Goal: Transaction & Acquisition: Purchase product/service

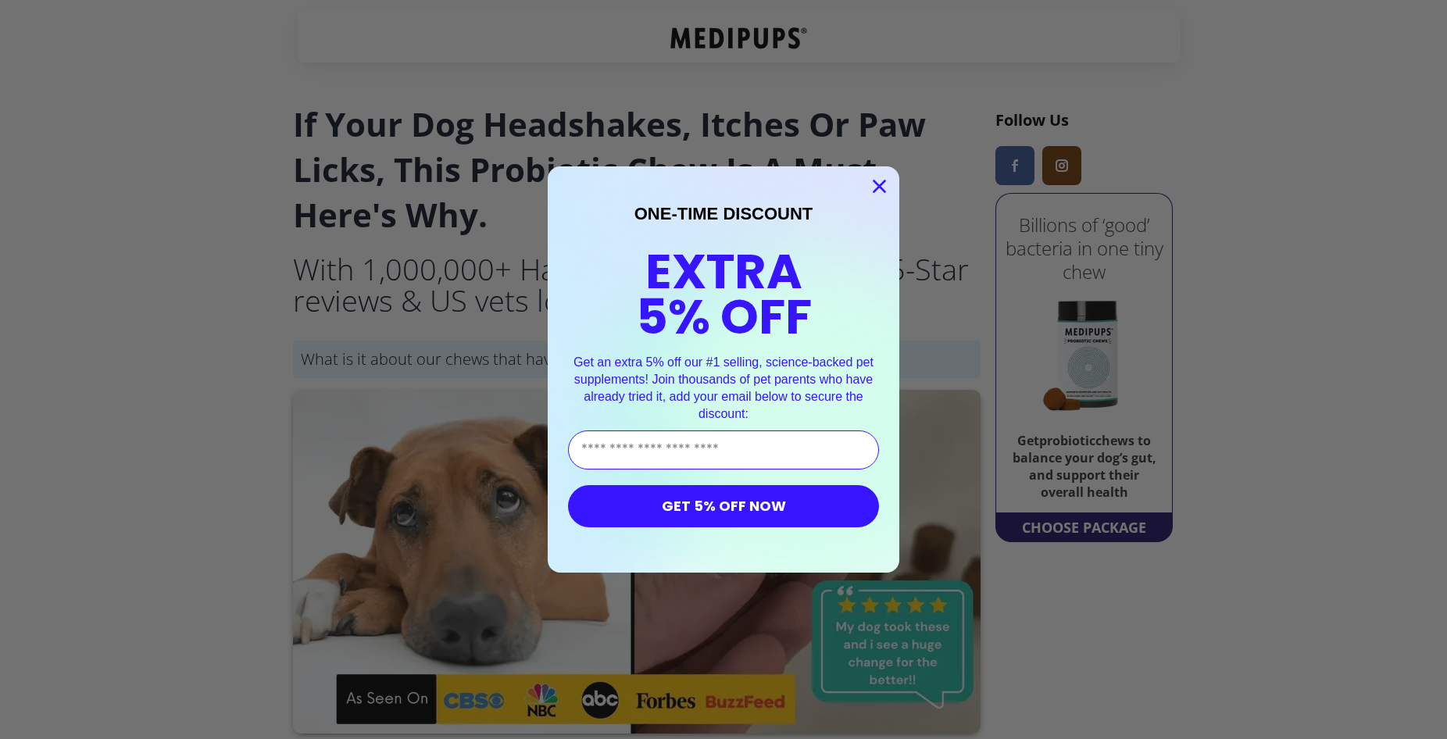
click at [885, 192] on icon "Close dialog" at bounding box center [879, 186] width 11 height 11
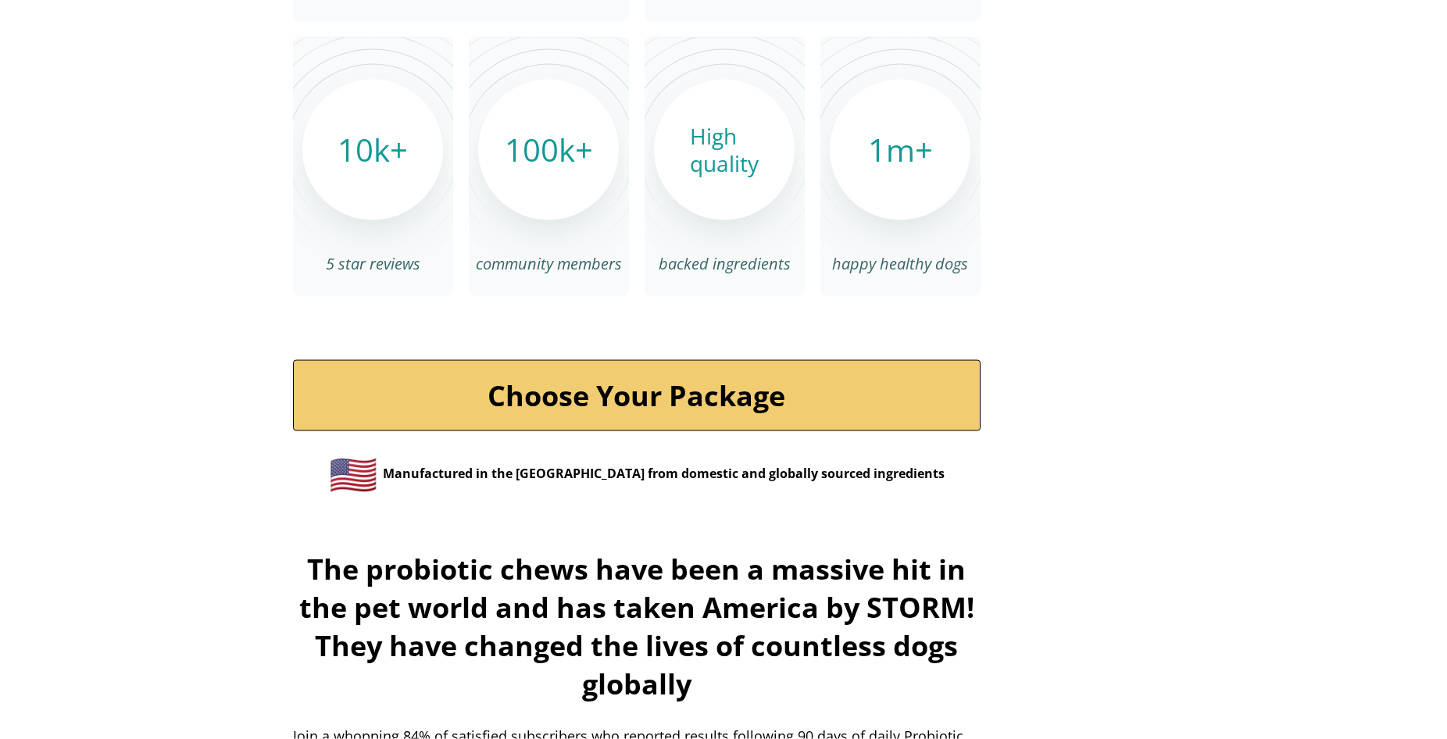
scroll to position [5479, 0]
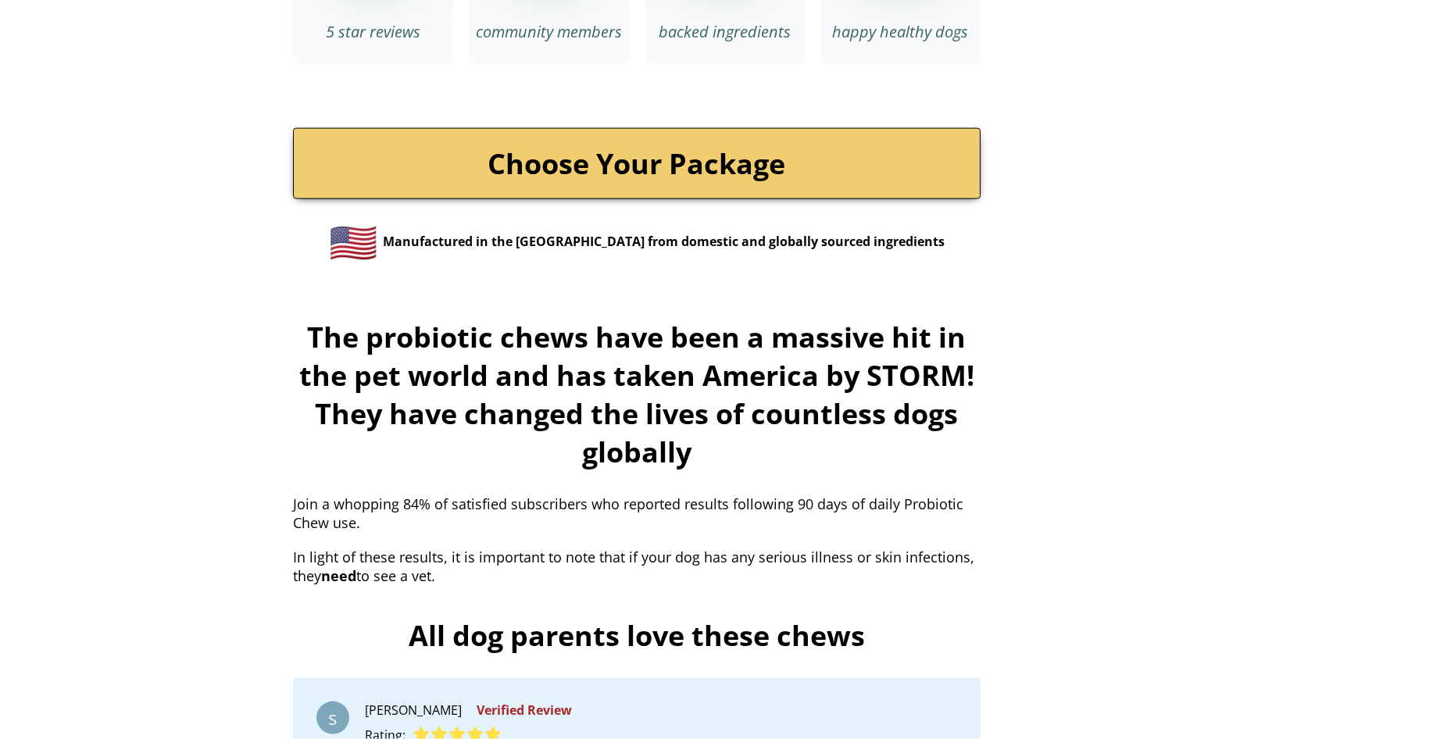
click at [599, 138] on link "Choose Your Package" at bounding box center [637, 163] width 688 height 71
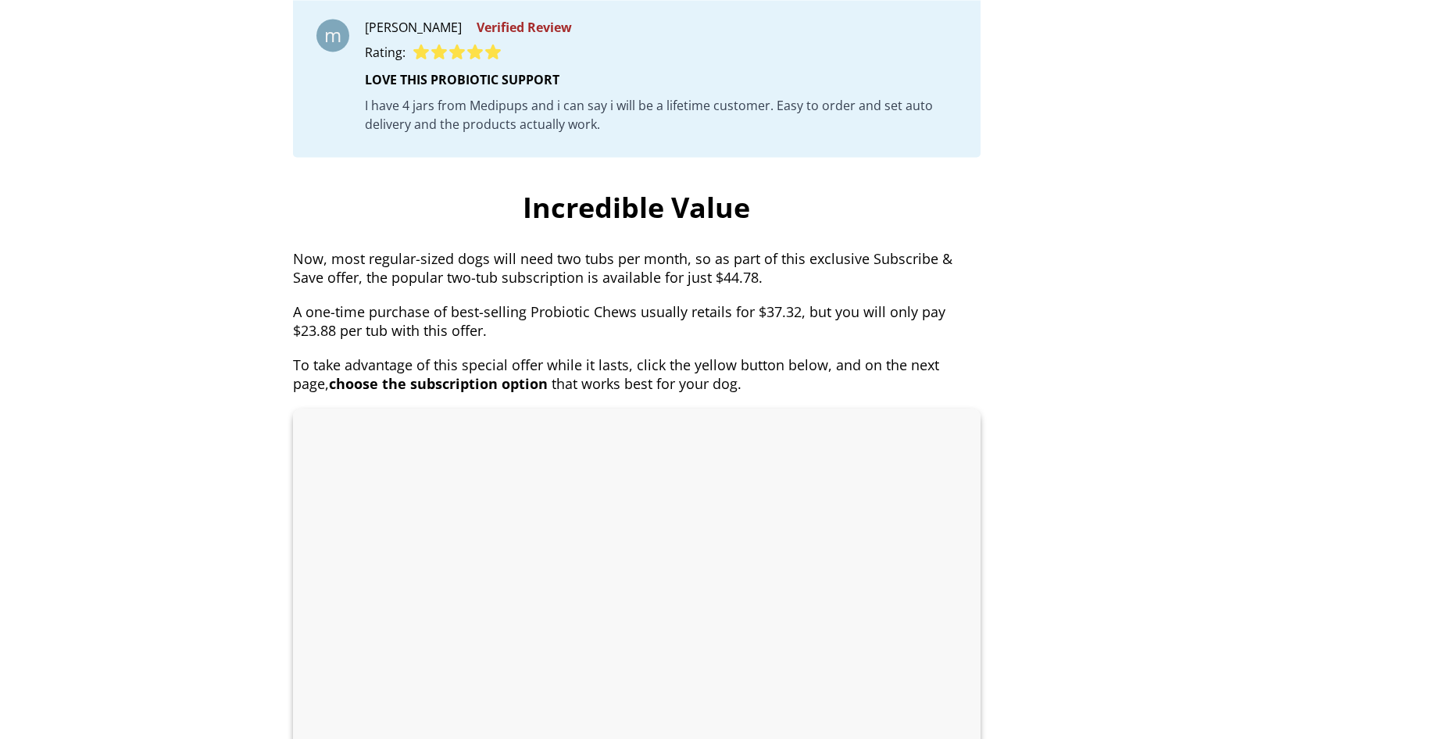
scroll to position [6904, 0]
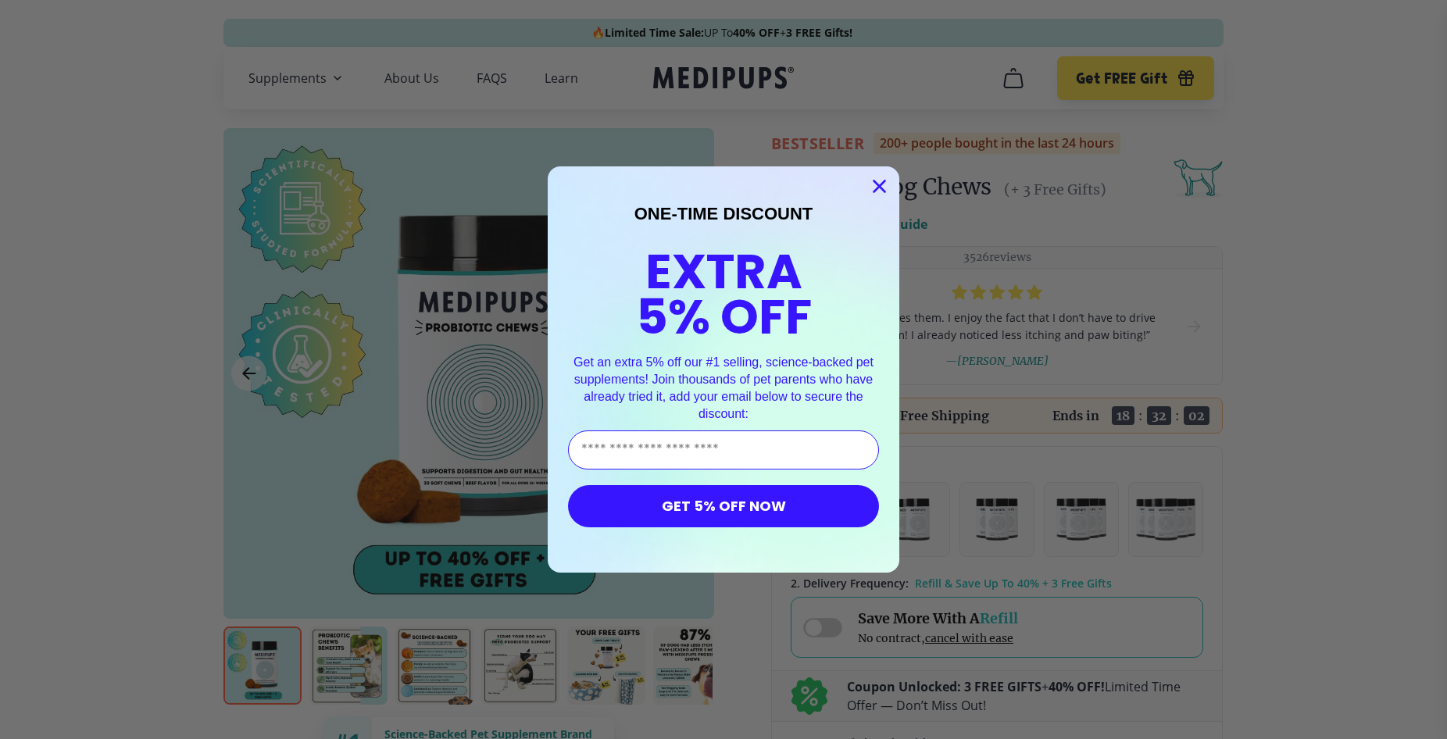
click at [878, 189] on circle "Close dialog" at bounding box center [880, 186] width 26 height 26
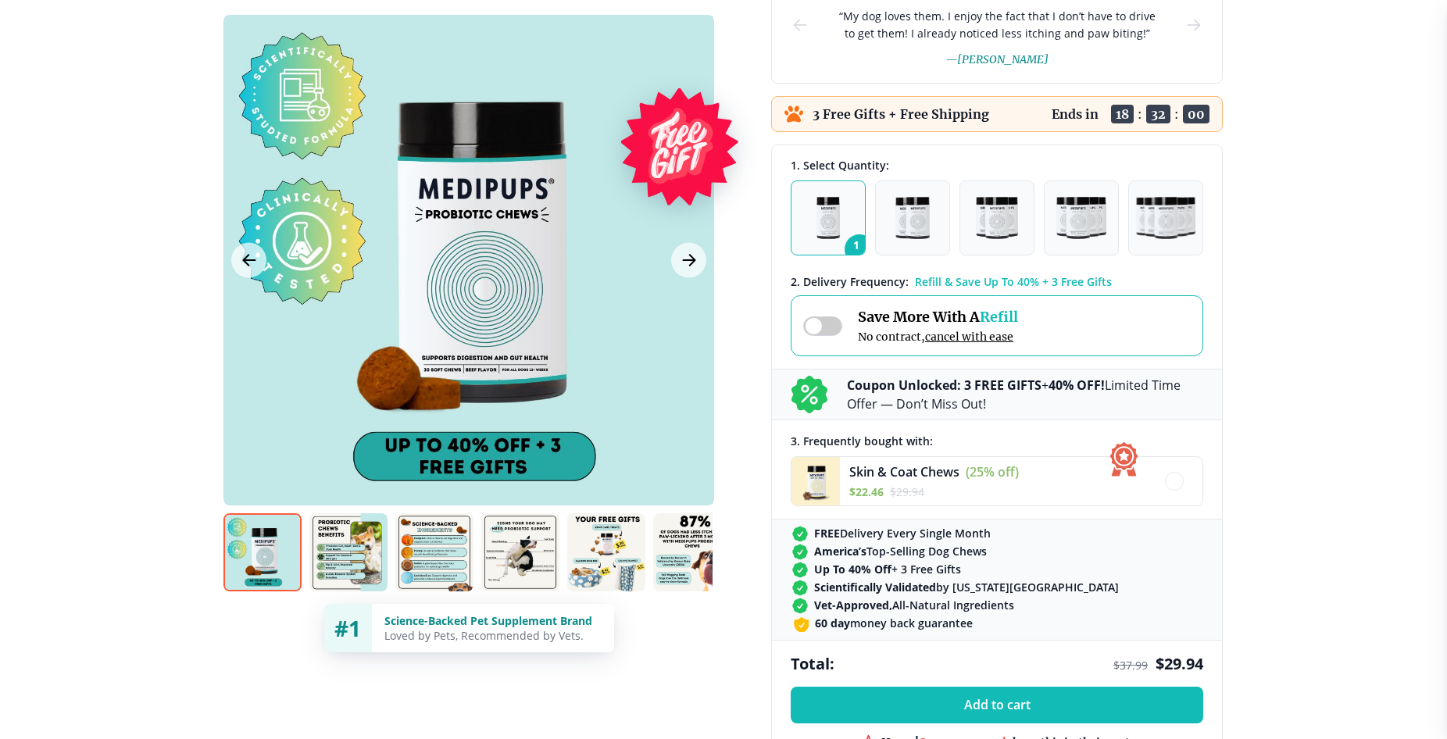
scroll to position [471, 0]
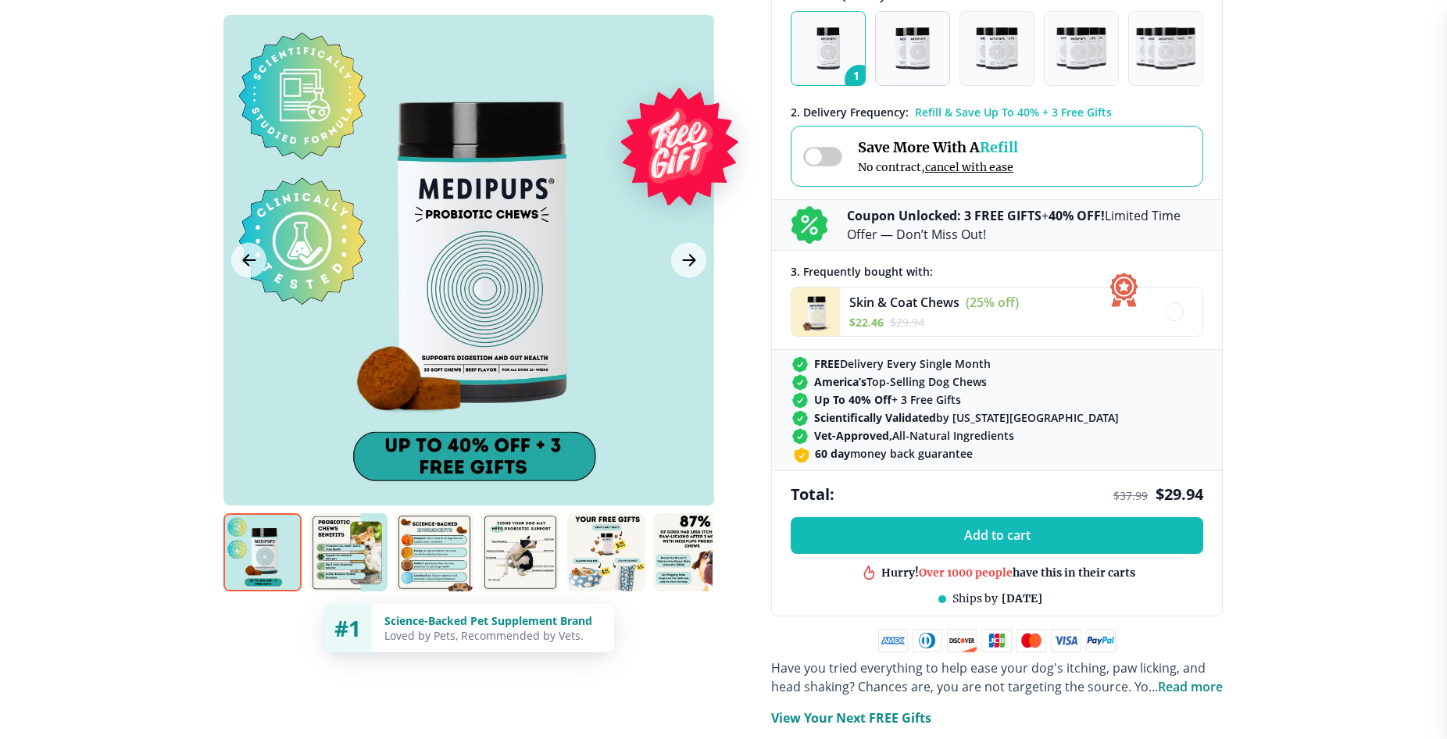
click at [893, 24] on button "2" at bounding box center [912, 48] width 75 height 75
click at [831, 66] on img "button" at bounding box center [829, 48] width 24 height 42
click at [559, 275] on div at bounding box center [468, 260] width 491 height 491
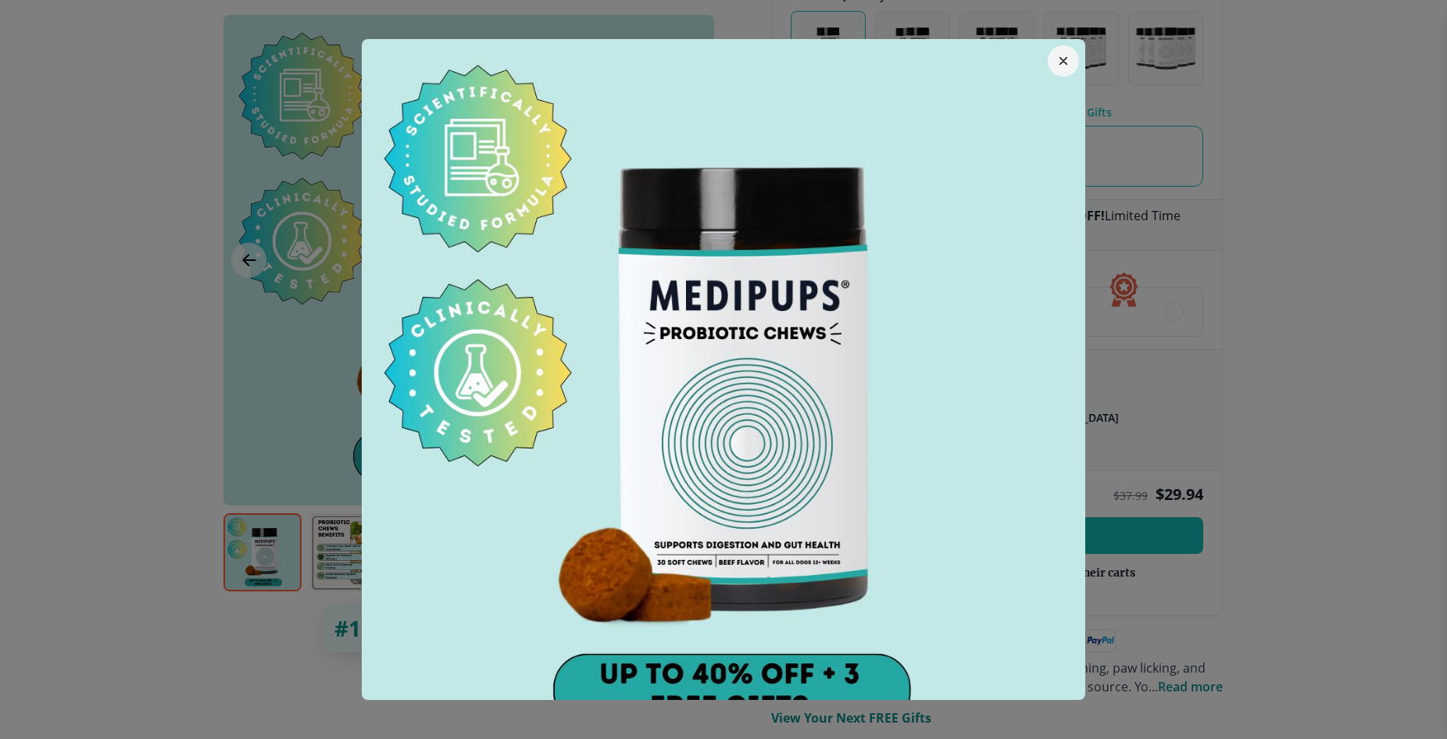
click at [1067, 52] on button "button" at bounding box center [1063, 60] width 31 height 31
